Goal: Information Seeking & Learning: Check status

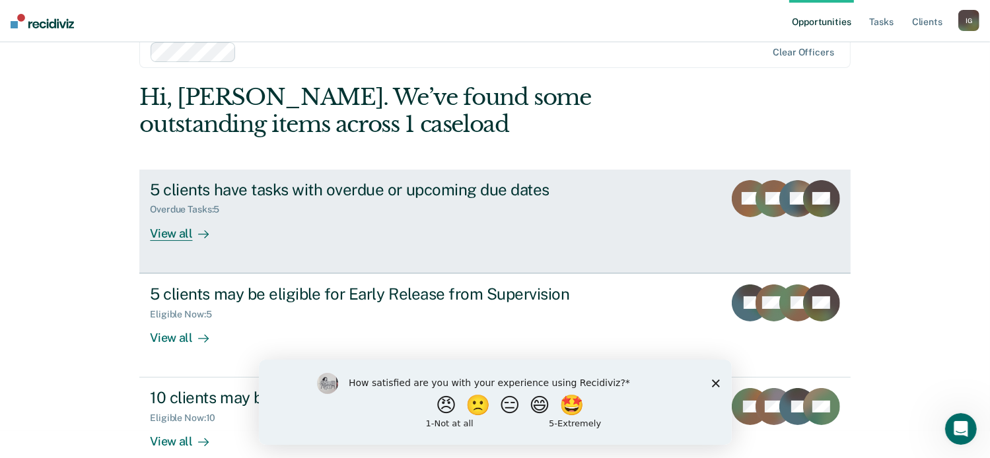
scroll to position [50, 0]
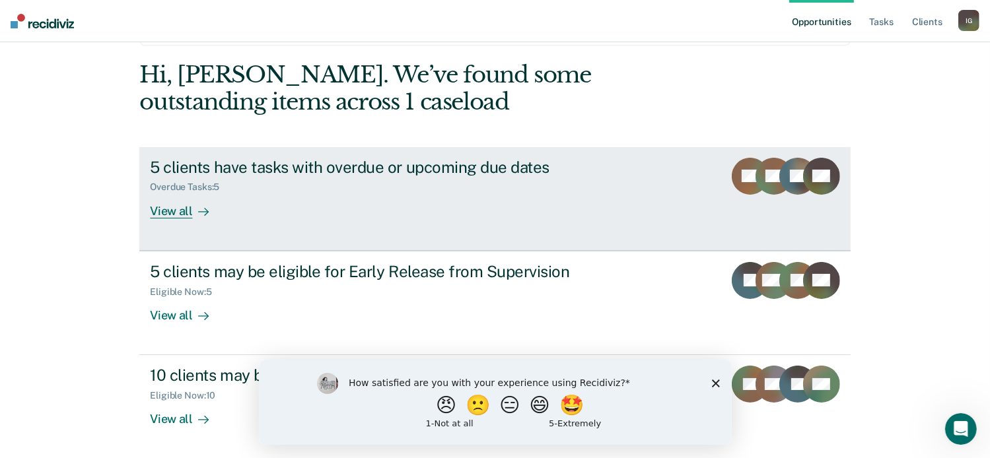
click at [339, 161] on div "5 clients have tasks with overdue or upcoming due dates" at bounding box center [382, 167] width 464 height 19
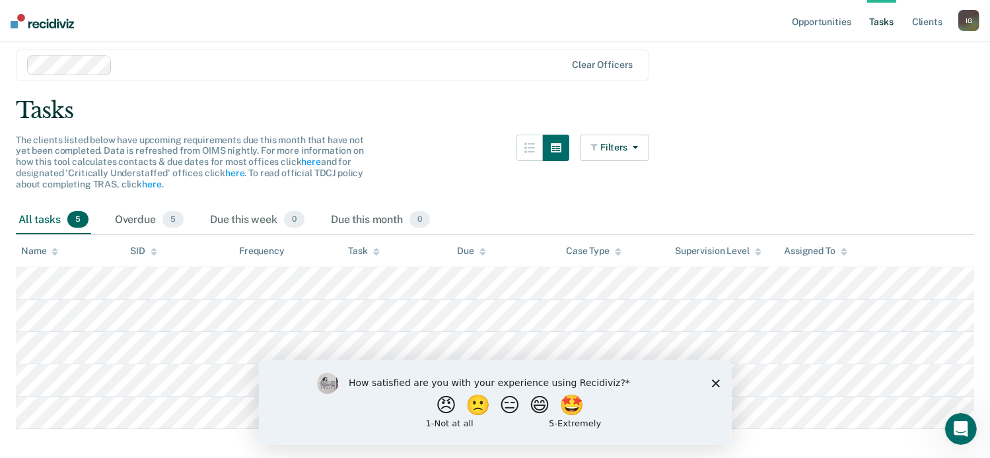
scroll to position [64, 0]
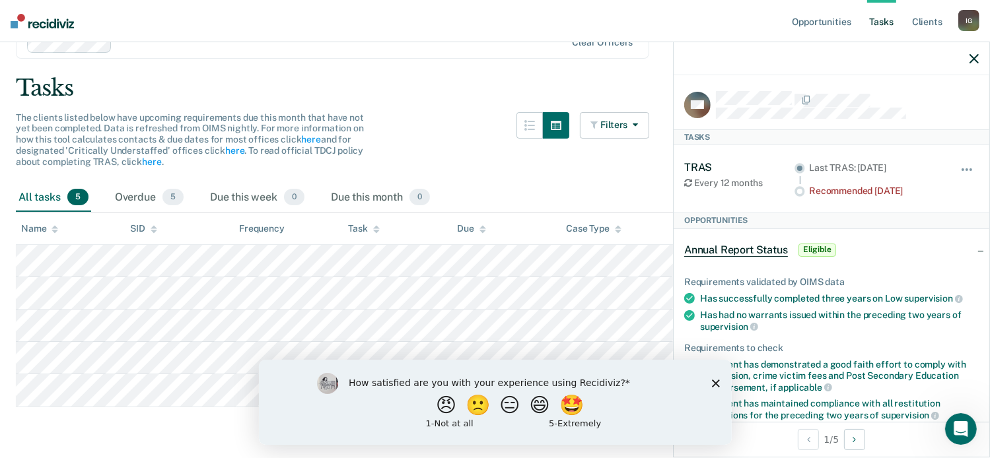
click at [716, 382] on icon "Close survey" at bounding box center [715, 383] width 8 height 8
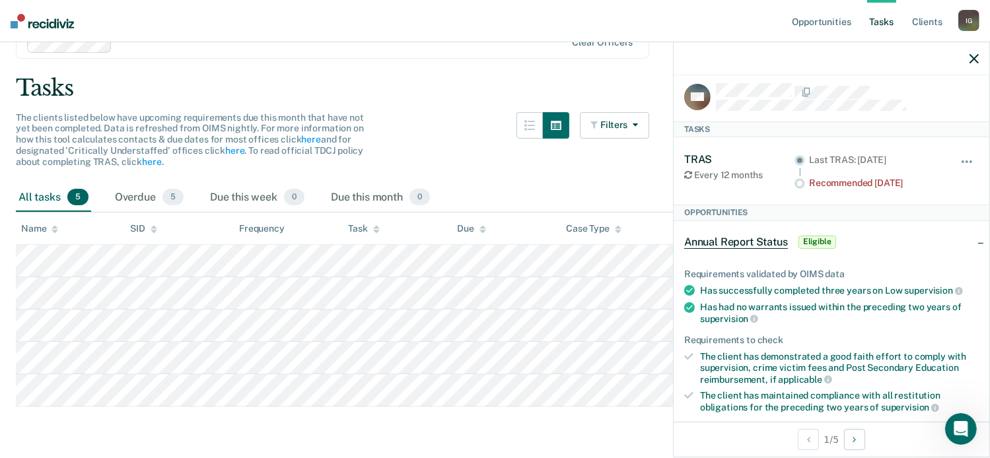
scroll to position [0, 0]
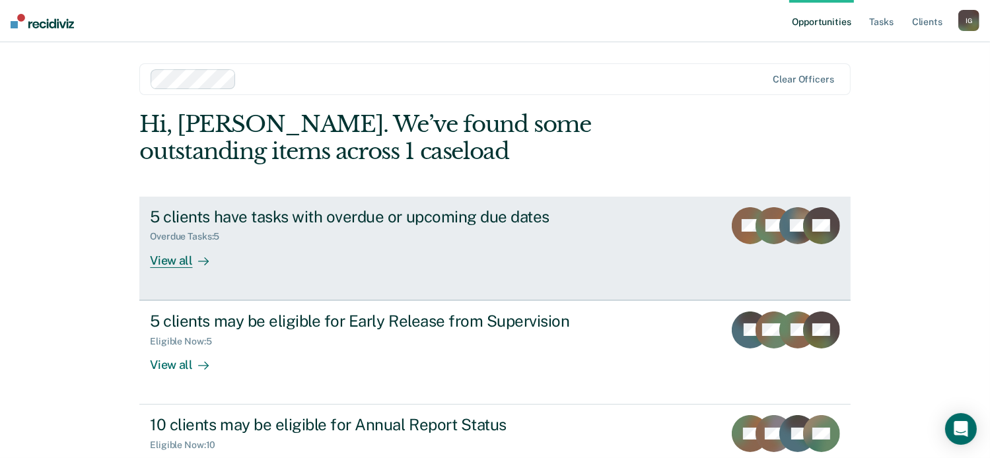
click at [347, 252] on div "5 clients have tasks with overdue or upcoming due dates Overdue Tasks : 5 View …" at bounding box center [397, 237] width 495 height 61
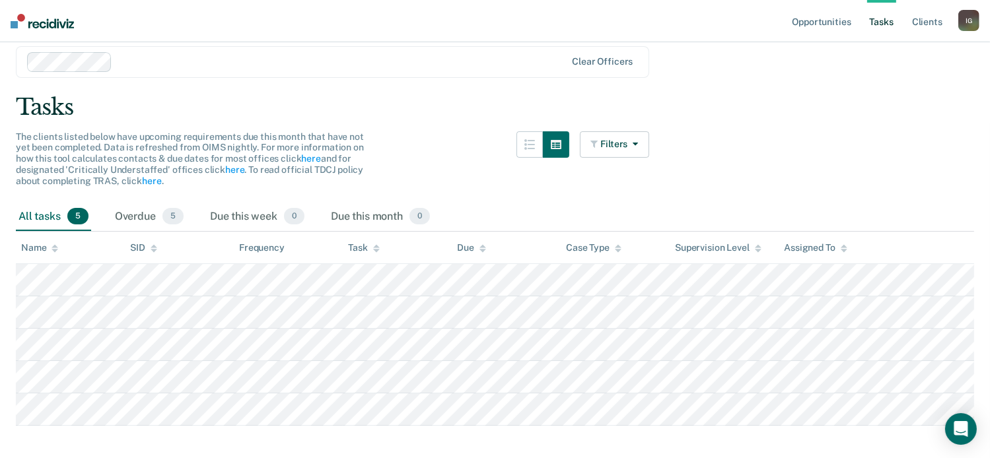
scroll to position [64, 0]
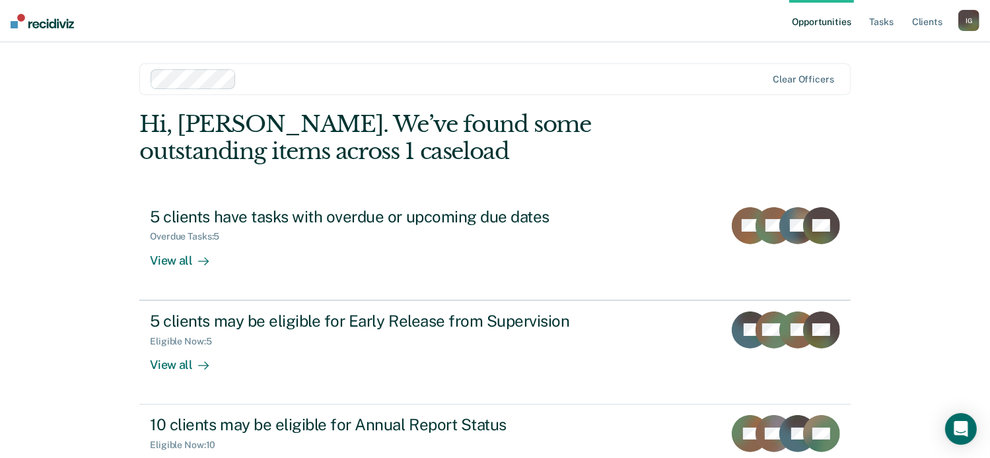
click at [27, 73] on div "Opportunities Tasks Client s Imana Green I G Profile How it works Log Out Clear…" at bounding box center [495, 280] width 990 height 561
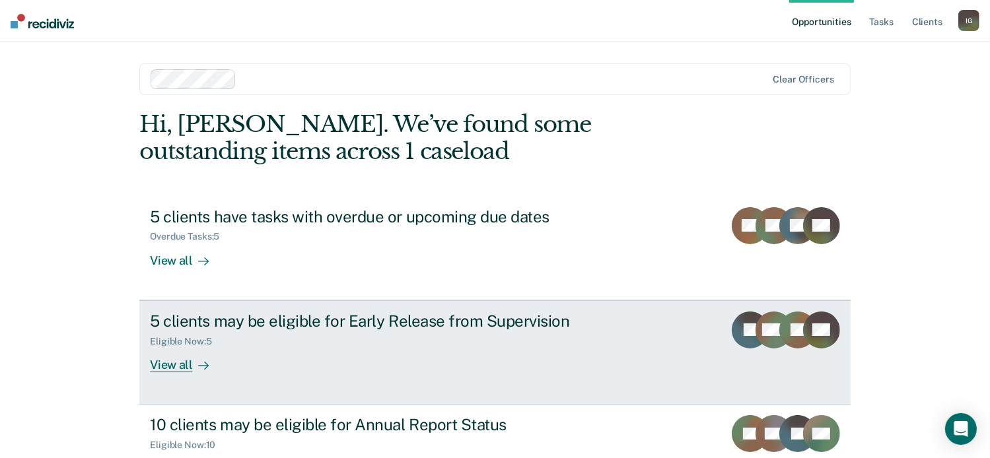
click at [499, 373] on link "5 clients may be eligible for Early Release from Supervision Eligible Now : 5 V…" at bounding box center [494, 352] width 711 height 104
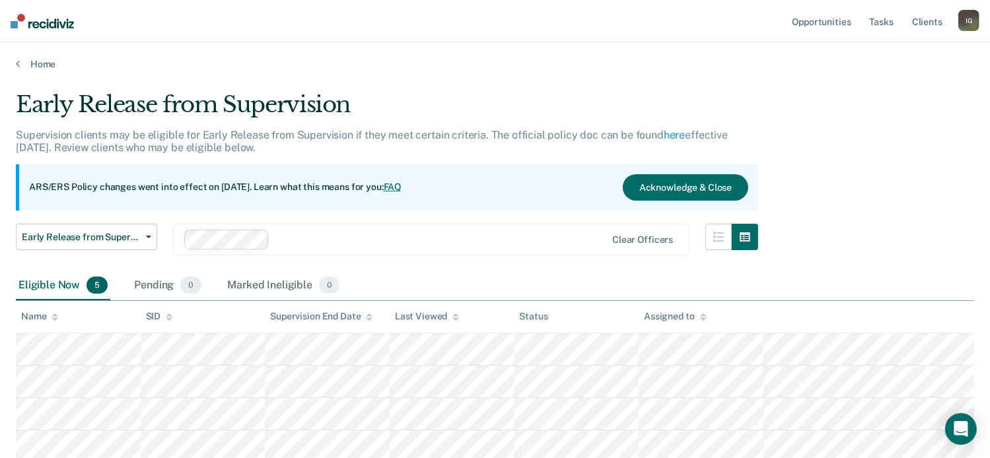
click at [402, 189] on link "FAQ" at bounding box center [393, 187] width 18 height 11
click at [837, 25] on link "Opportunities" at bounding box center [821, 21] width 64 height 42
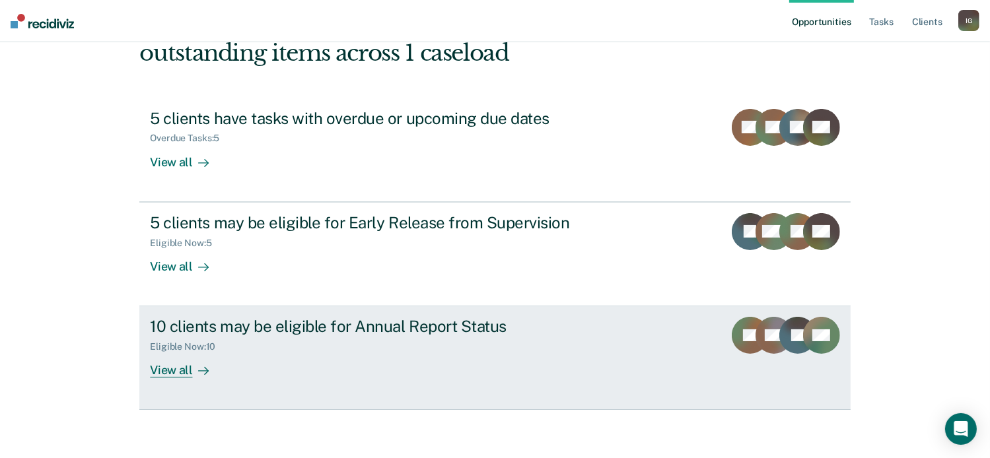
scroll to position [102, 0]
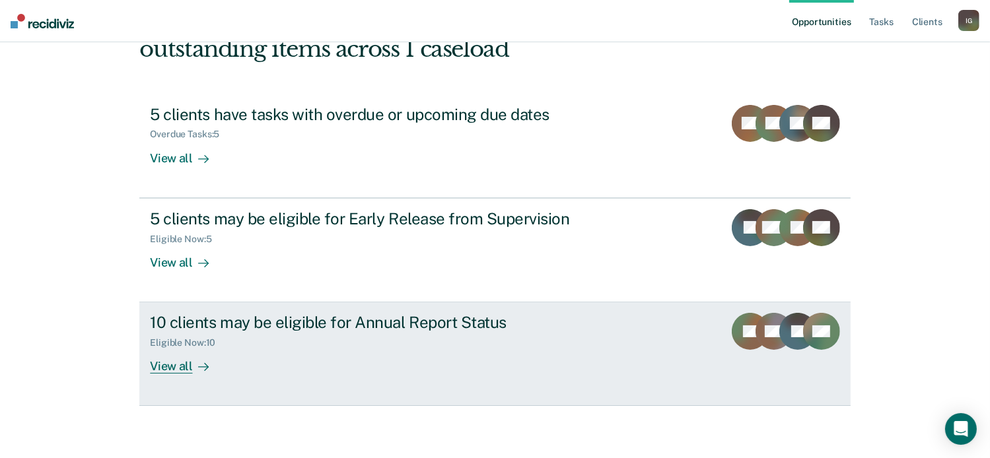
click at [345, 343] on div "Eligible Now : 10" at bounding box center [382, 340] width 464 height 17
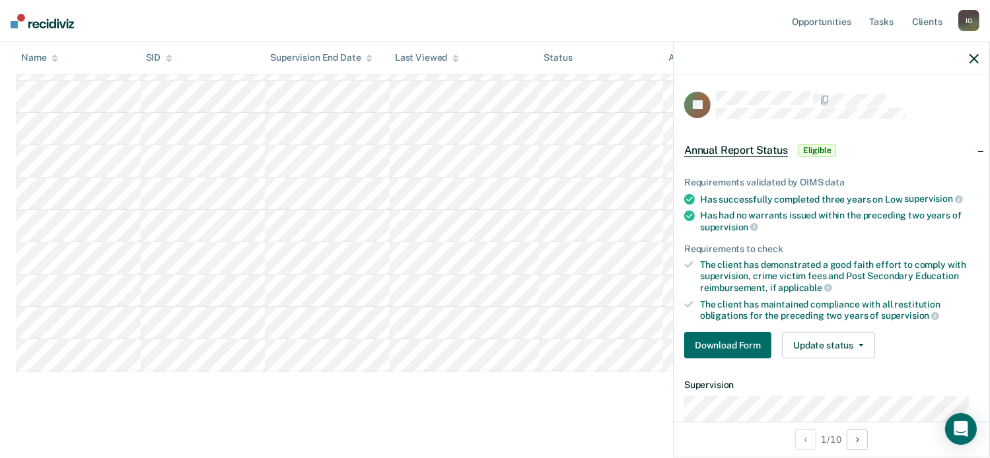
scroll to position [292, 0]
